Goal: Information Seeking & Learning: Learn about a topic

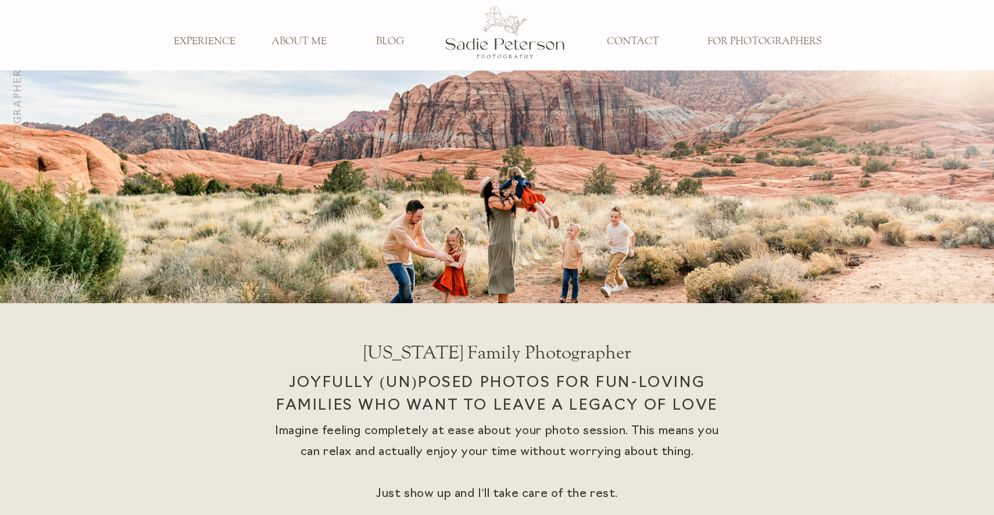
click at [223, 42] on h3 "EXPERIENCE" at bounding box center [204, 41] width 77 height 13
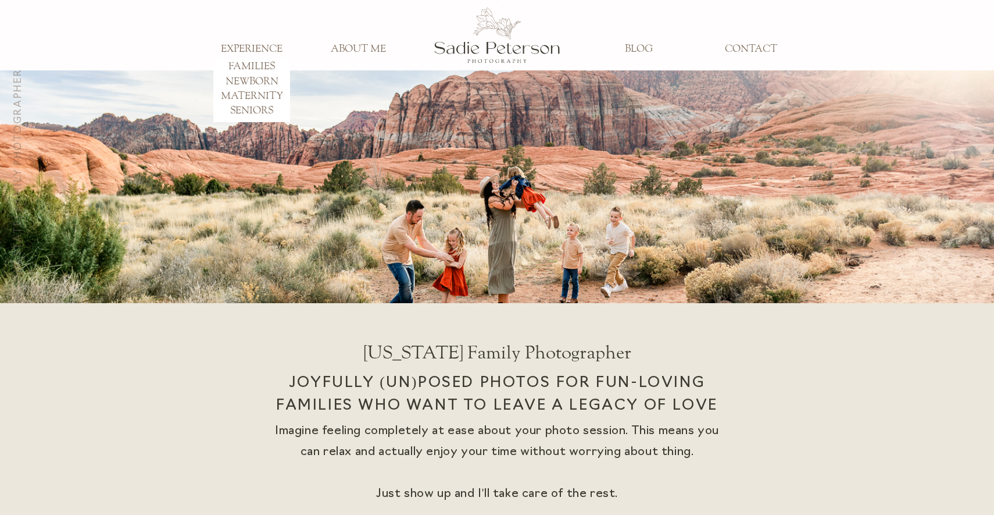
click at [241, 95] on h3 "MATERNITY" at bounding box center [251, 96] width 77 height 13
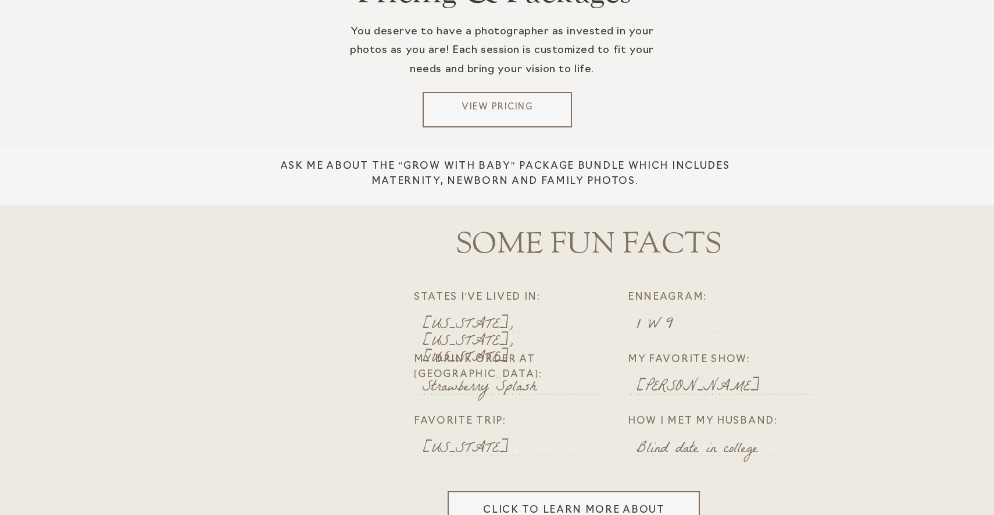
scroll to position [1684, 0]
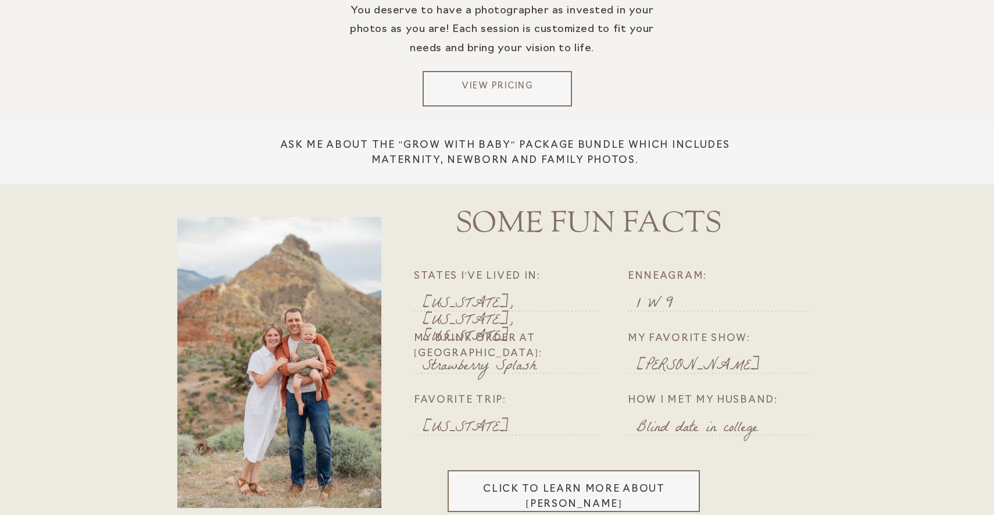
click at [522, 95] on p "View Pricing" at bounding box center [497, 88] width 140 height 17
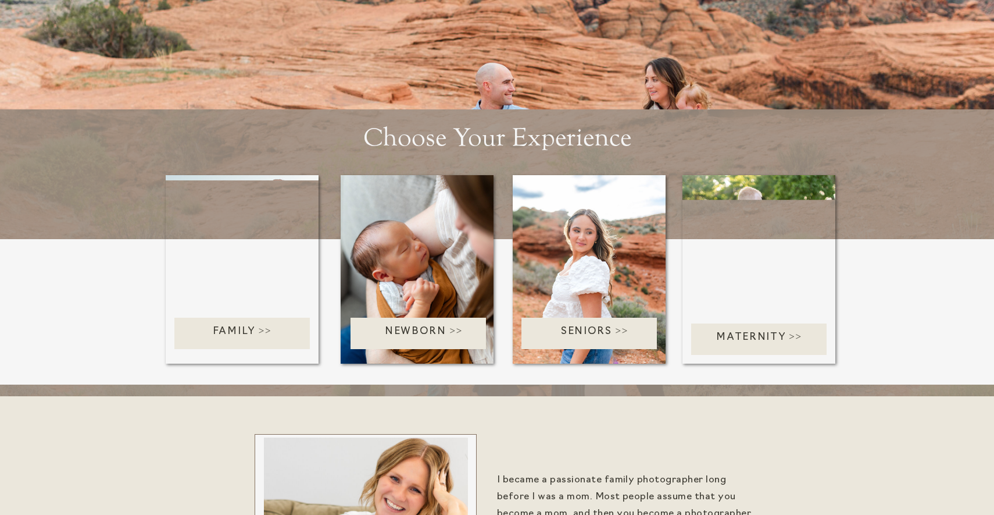
scroll to position [2404, 0]
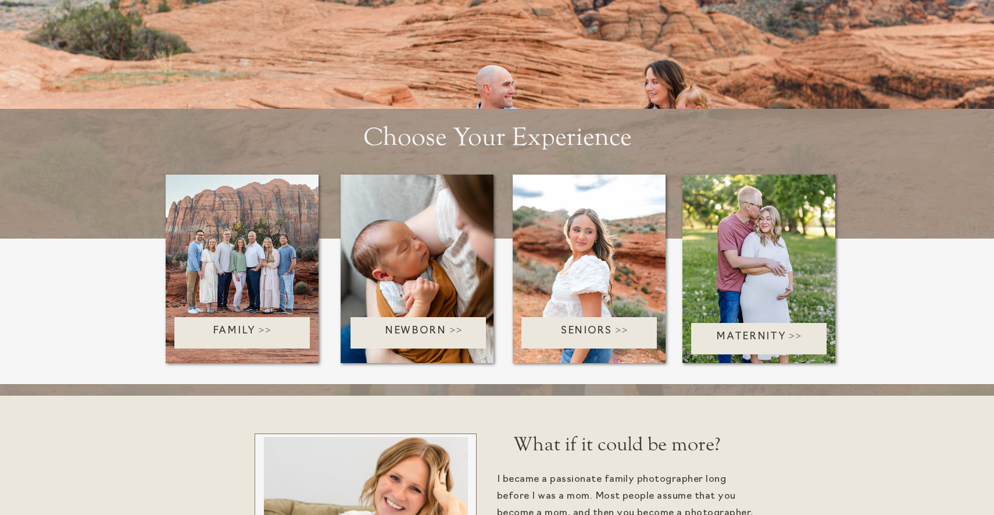
click at [436, 329] on p "Newborn >>" at bounding box center [424, 332] width 147 height 19
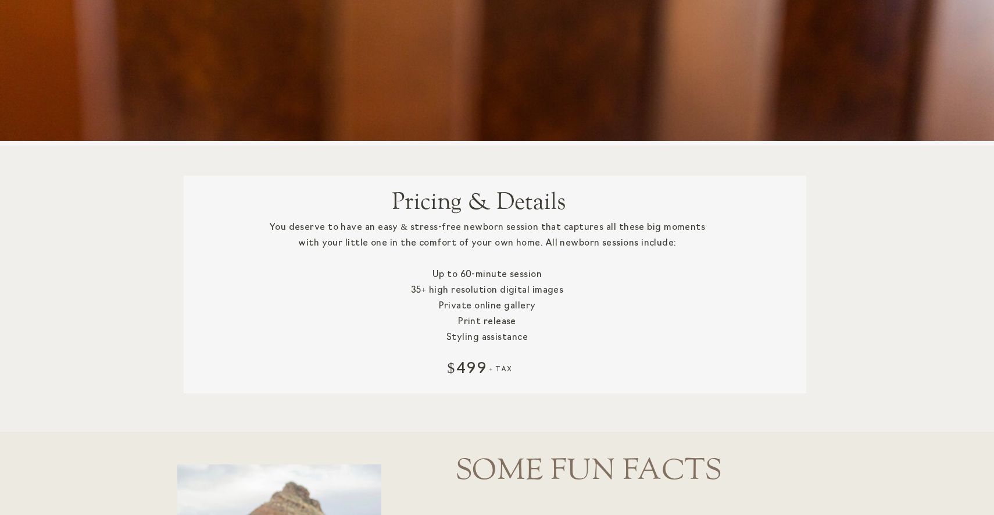
scroll to position [1548, 0]
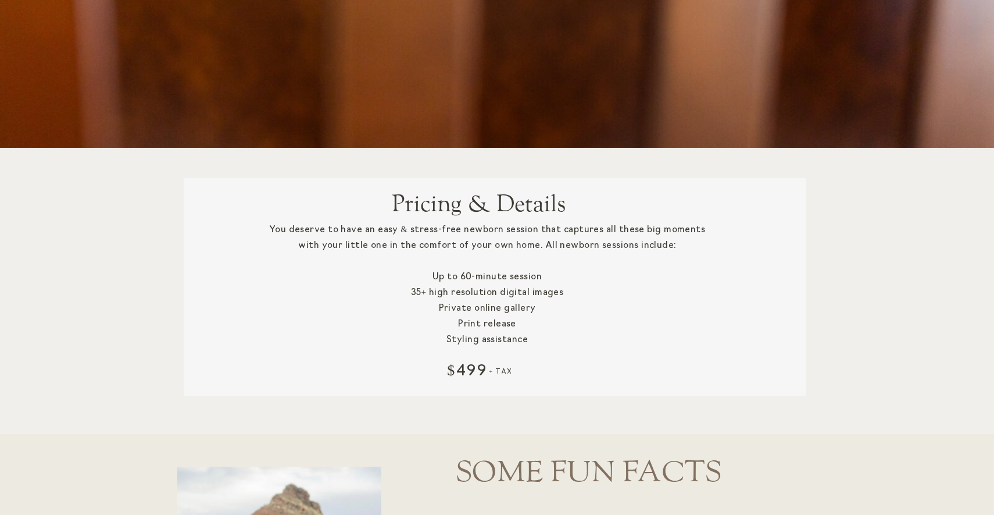
click at [623, 244] on div "You deserve to have an easy & stress-free newborn session that captures all the…" at bounding box center [487, 299] width 440 height 155
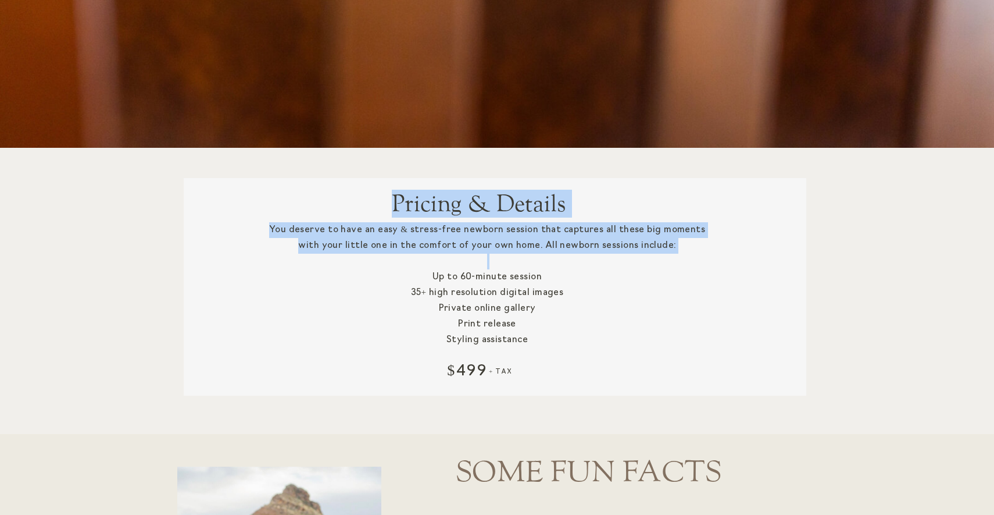
drag, startPoint x: 267, startPoint y: 230, endPoint x: 657, endPoint y: 256, distance: 390.5
click at [658, 257] on div "Pricing & Details You deserve to have an easy & stress-free newborn session tha…" at bounding box center [497, 291] width 698 height 286
copy div "Pricing & Details You deserve to have an easy & stress-free newborn session tha…"
